Goal: Information Seeking & Learning: Learn about a topic

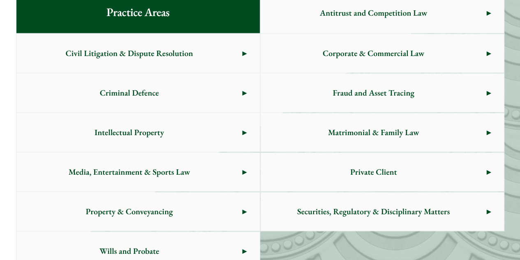
scroll to position [452, 0]
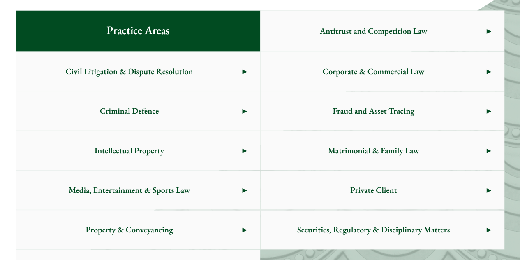
click at [164, 111] on span "Criminal Defence" at bounding box center [129, 110] width 226 height 39
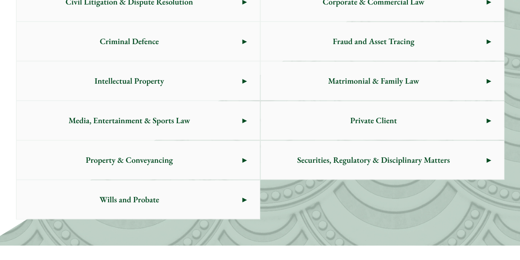
scroll to position [535, 0]
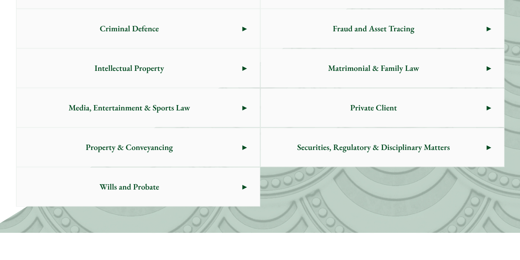
click at [331, 118] on span "Private Client" at bounding box center [374, 107] width 226 height 39
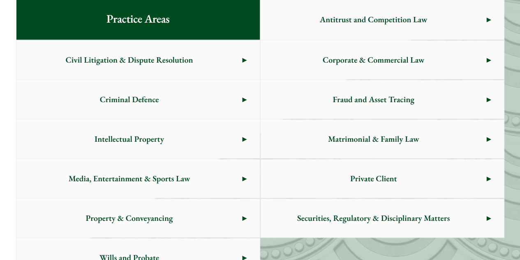
scroll to position [452, 0]
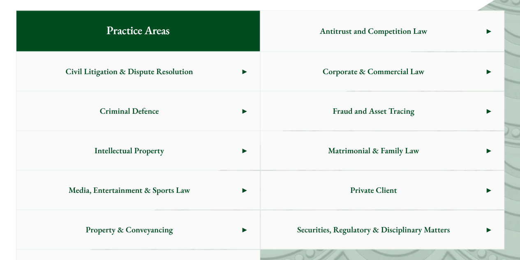
click at [132, 72] on span "Civil Litigation & Dispute Resolution" at bounding box center [129, 71] width 226 height 39
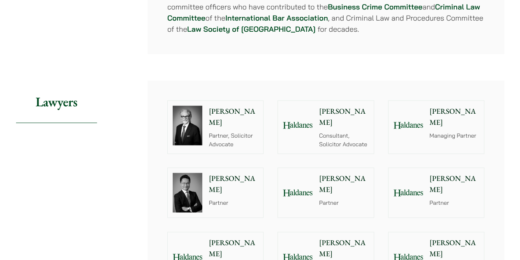
scroll to position [864, 0]
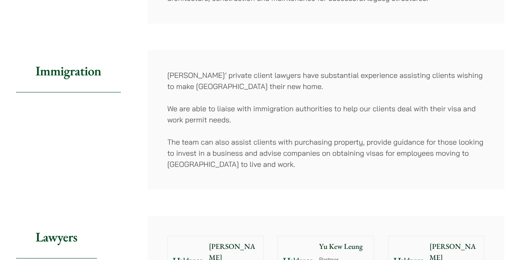
scroll to position [494, 0]
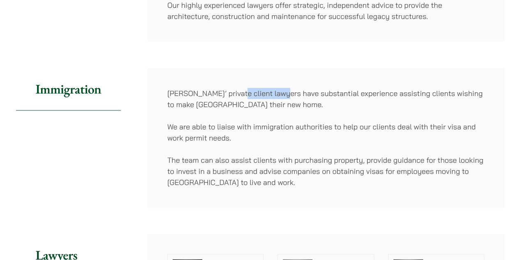
drag, startPoint x: 236, startPoint y: 90, endPoint x: 280, endPoint y: 95, distance: 43.5
click at [280, 95] on p "Haldanes’ private client lawyers have substantial experience assisting clients …" at bounding box center [325, 99] width 317 height 22
drag, startPoint x: 284, startPoint y: 110, endPoint x: 378, endPoint y: 97, distance: 95.1
click at [286, 109] on div "Haldanes’ private client lawyers have substantial experience assisting clients …" at bounding box center [326, 137] width 357 height 139
click at [396, 90] on p "Haldanes’ private client lawyers have substantial experience assisting clients …" at bounding box center [325, 99] width 317 height 22
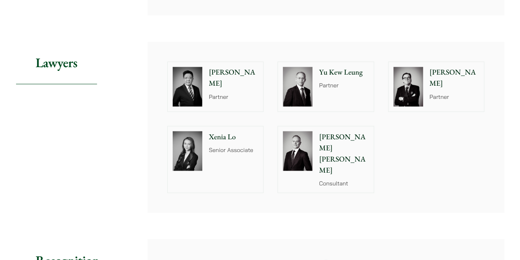
scroll to position [699, 0]
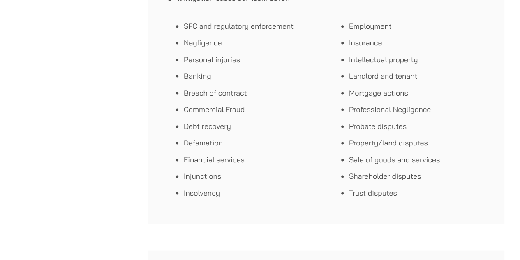
scroll to position [535, 0]
